Goal: Navigation & Orientation: Find specific page/section

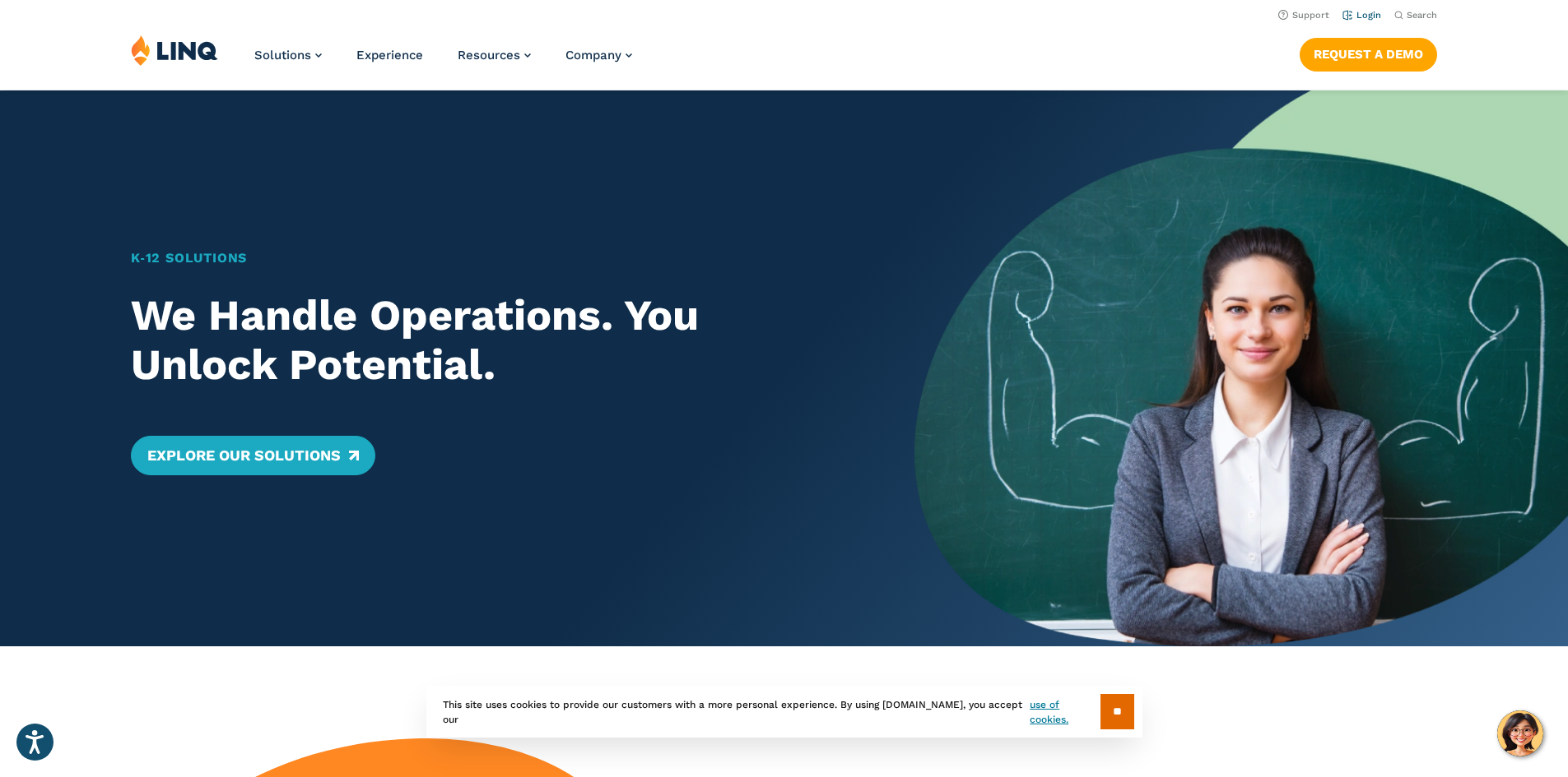
click at [1366, 15] on link "Login" at bounding box center [1362, 15] width 39 height 11
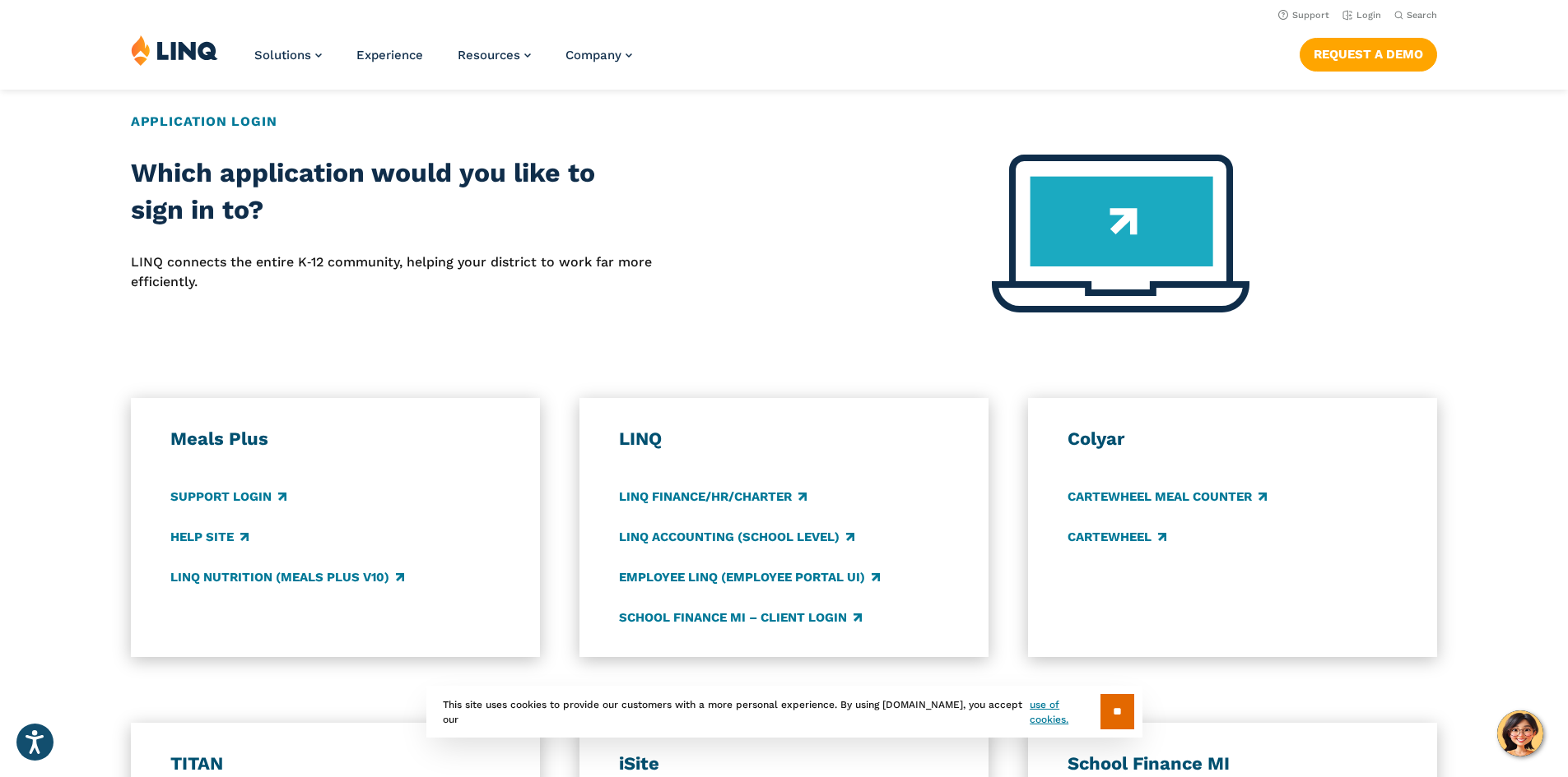
scroll to position [329, 0]
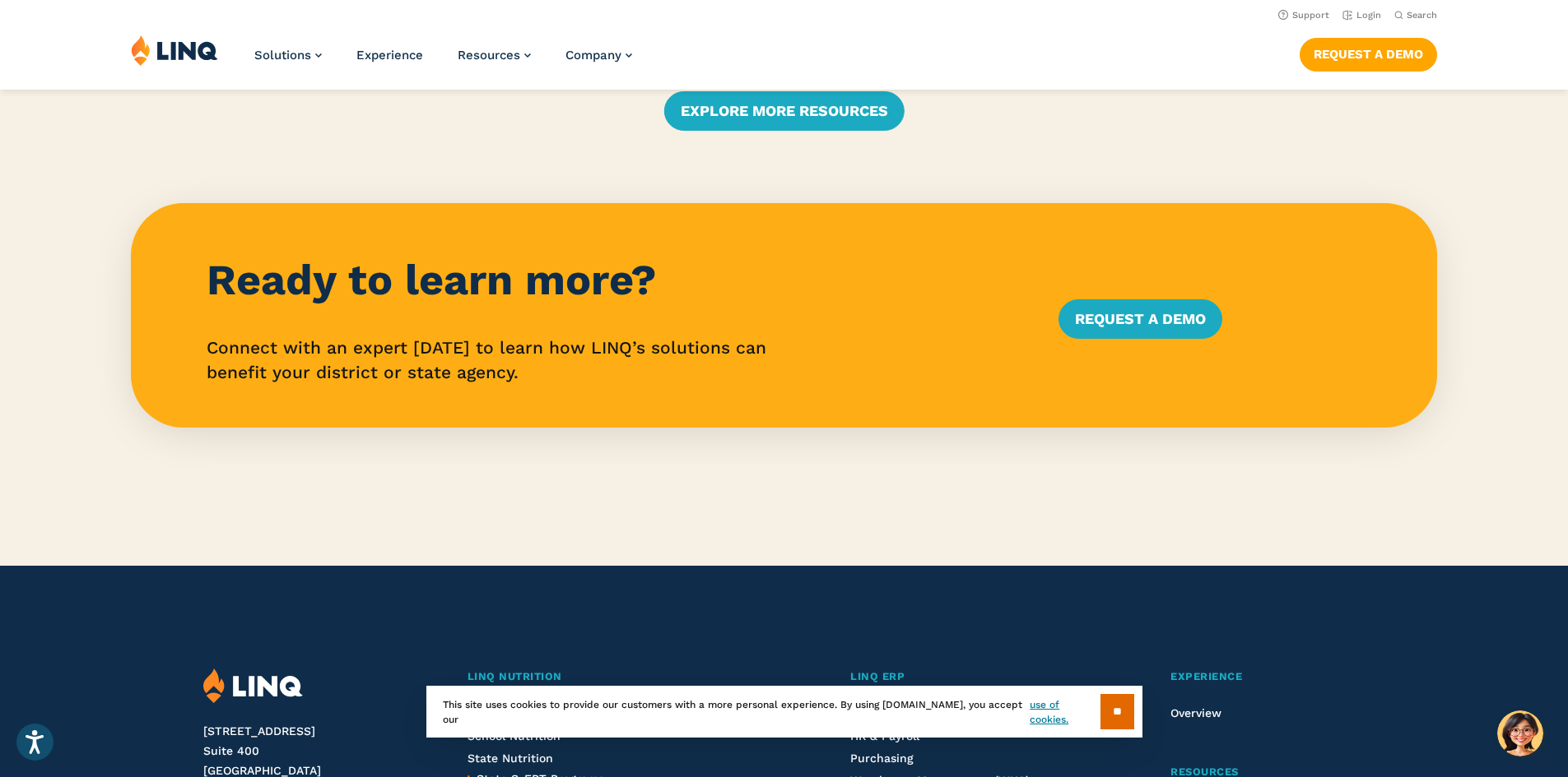
scroll to position [3455, 0]
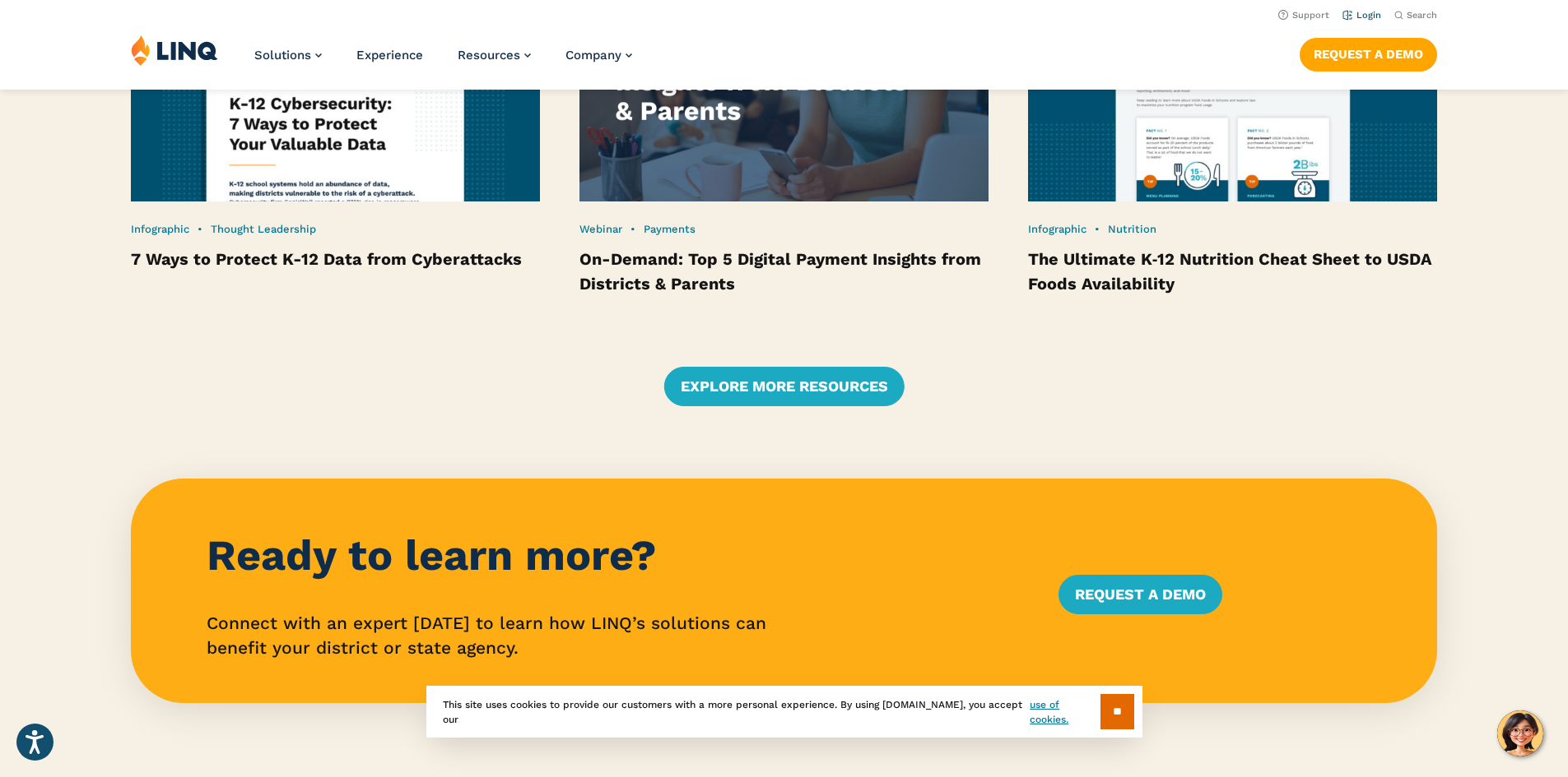
click at [1361, 16] on link "Login" at bounding box center [1362, 15] width 39 height 11
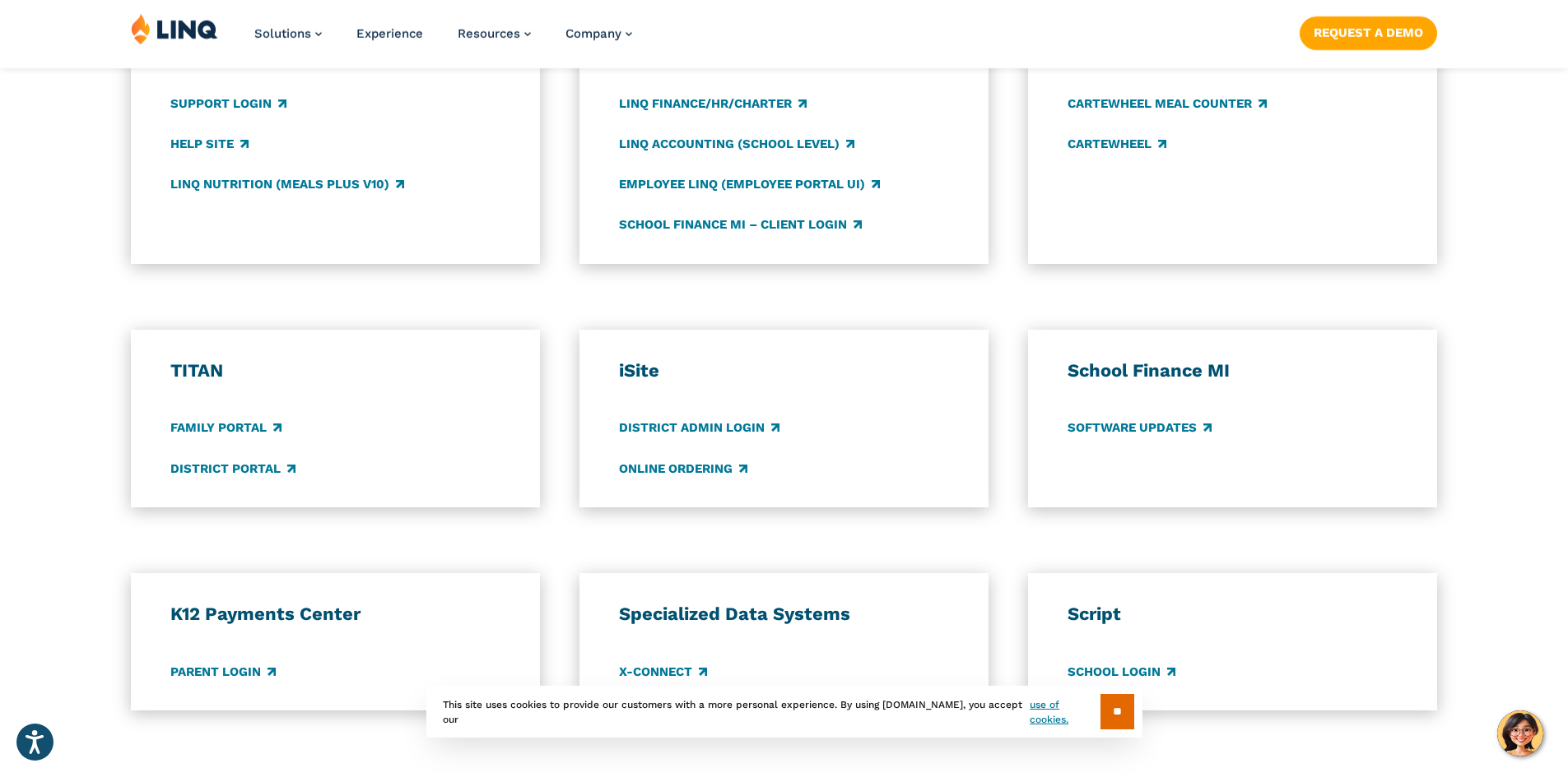
scroll to position [1152, 0]
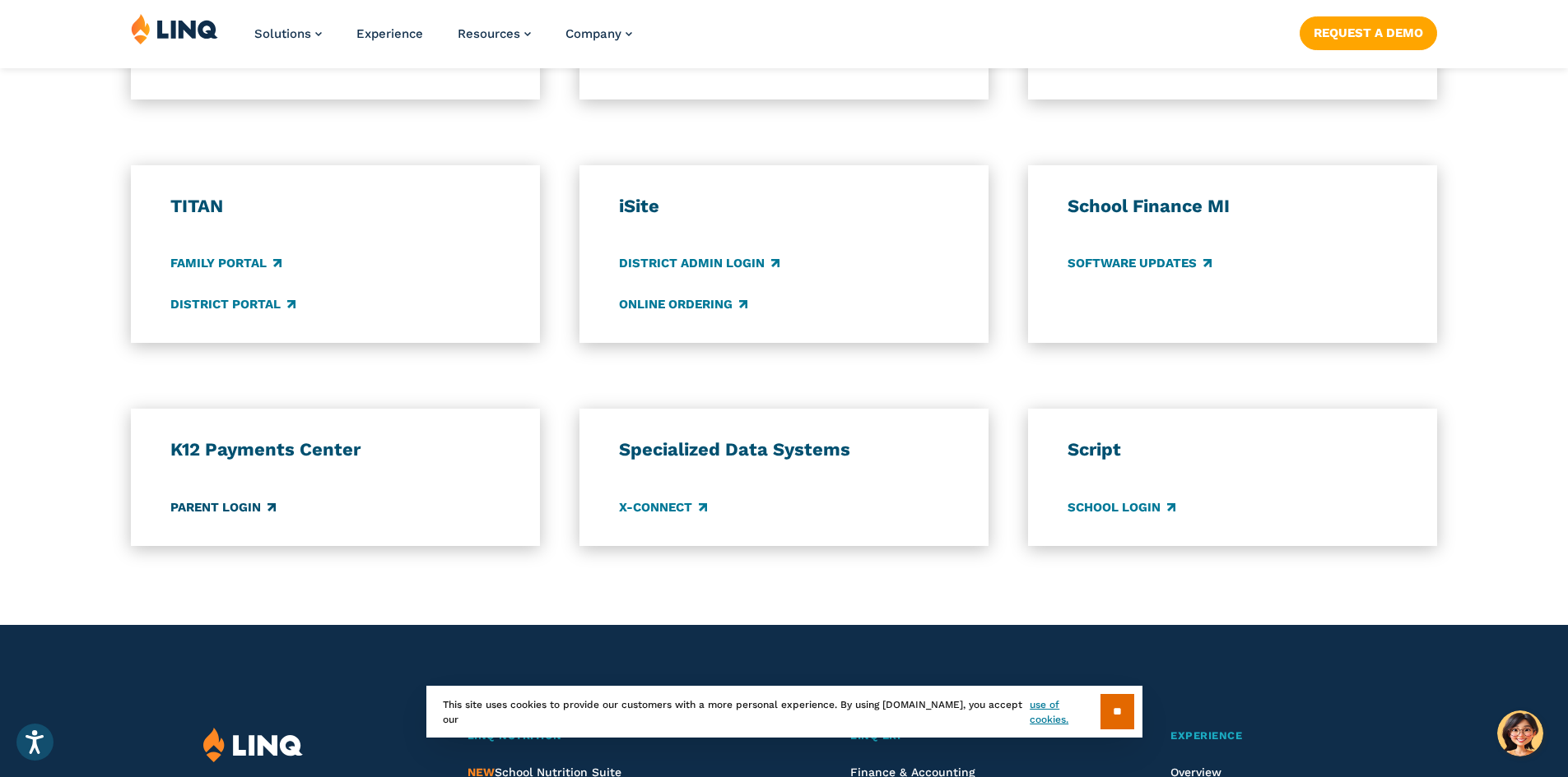
click at [244, 509] on link "Parent Login" at bounding box center [223, 507] width 105 height 18
